Goal: Task Accomplishment & Management: Use online tool/utility

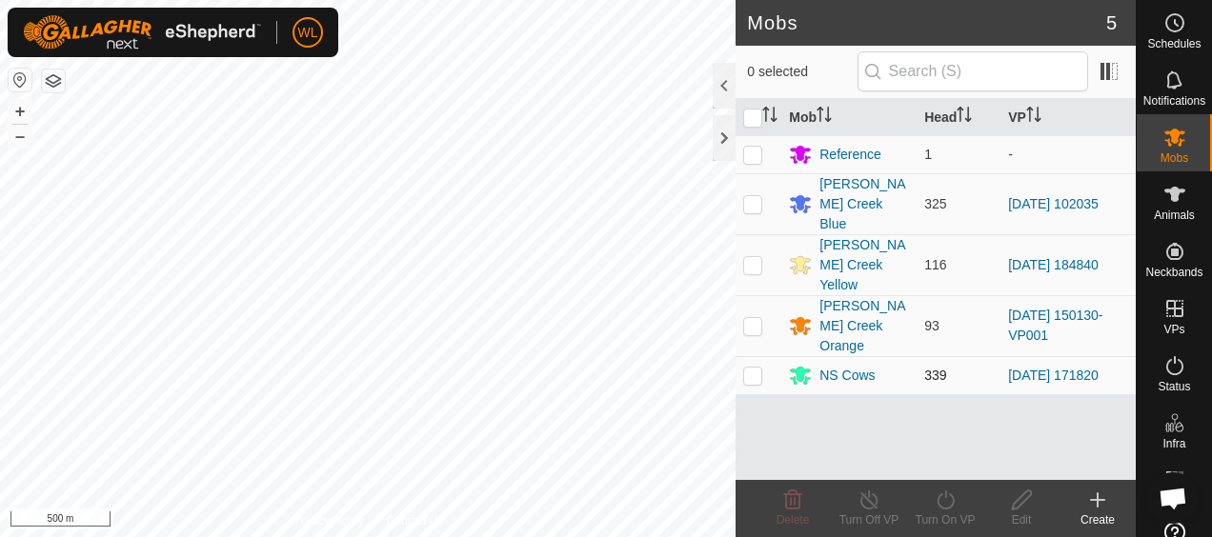
click at [751, 368] on p-tablecheckbox at bounding box center [752, 375] width 19 height 15
checkbox input "true"
click at [1107, 510] on icon at bounding box center [1097, 500] width 23 height 23
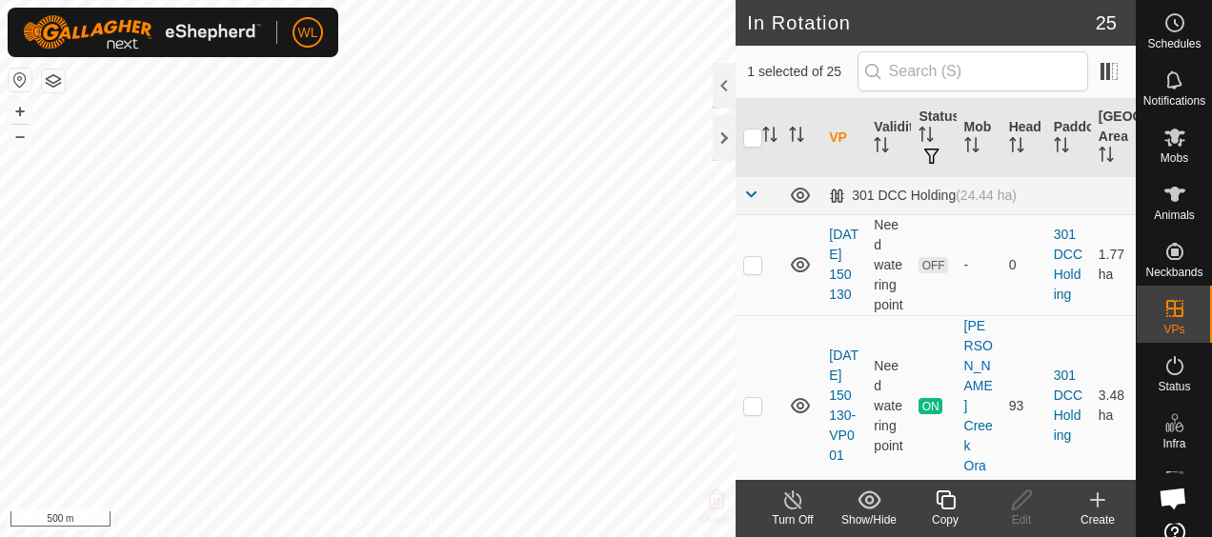
checkbox input "false"
click at [1093, 515] on div "Create" at bounding box center [1098, 520] width 76 height 17
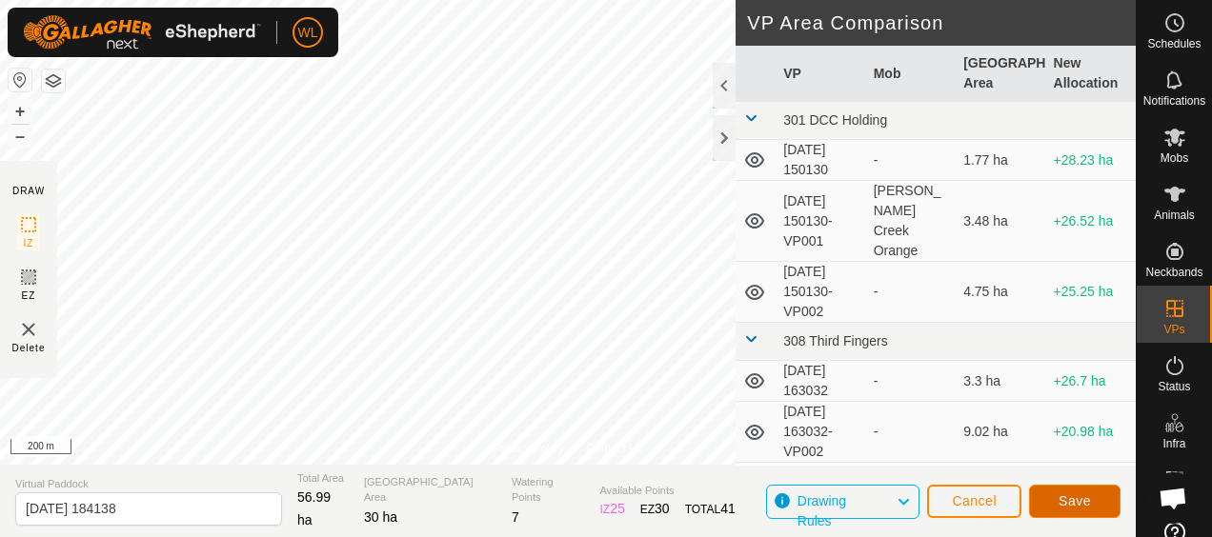
click at [1089, 507] on span "Save" at bounding box center [1075, 501] width 32 height 15
